Goal: Task Accomplishment & Management: Use online tool/utility

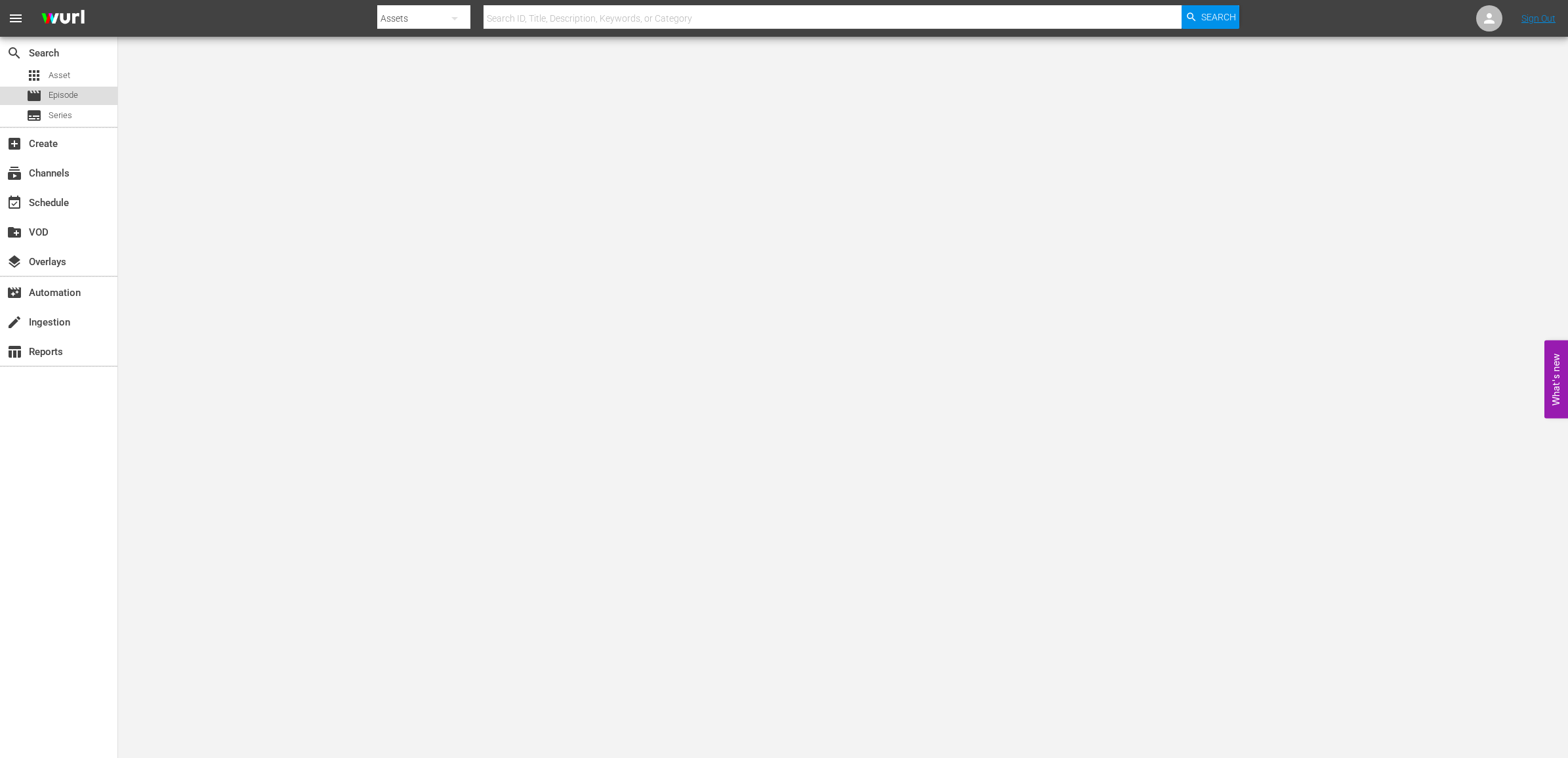
click at [71, 100] on span "Episode" at bounding box center [63, 95] width 29 height 13
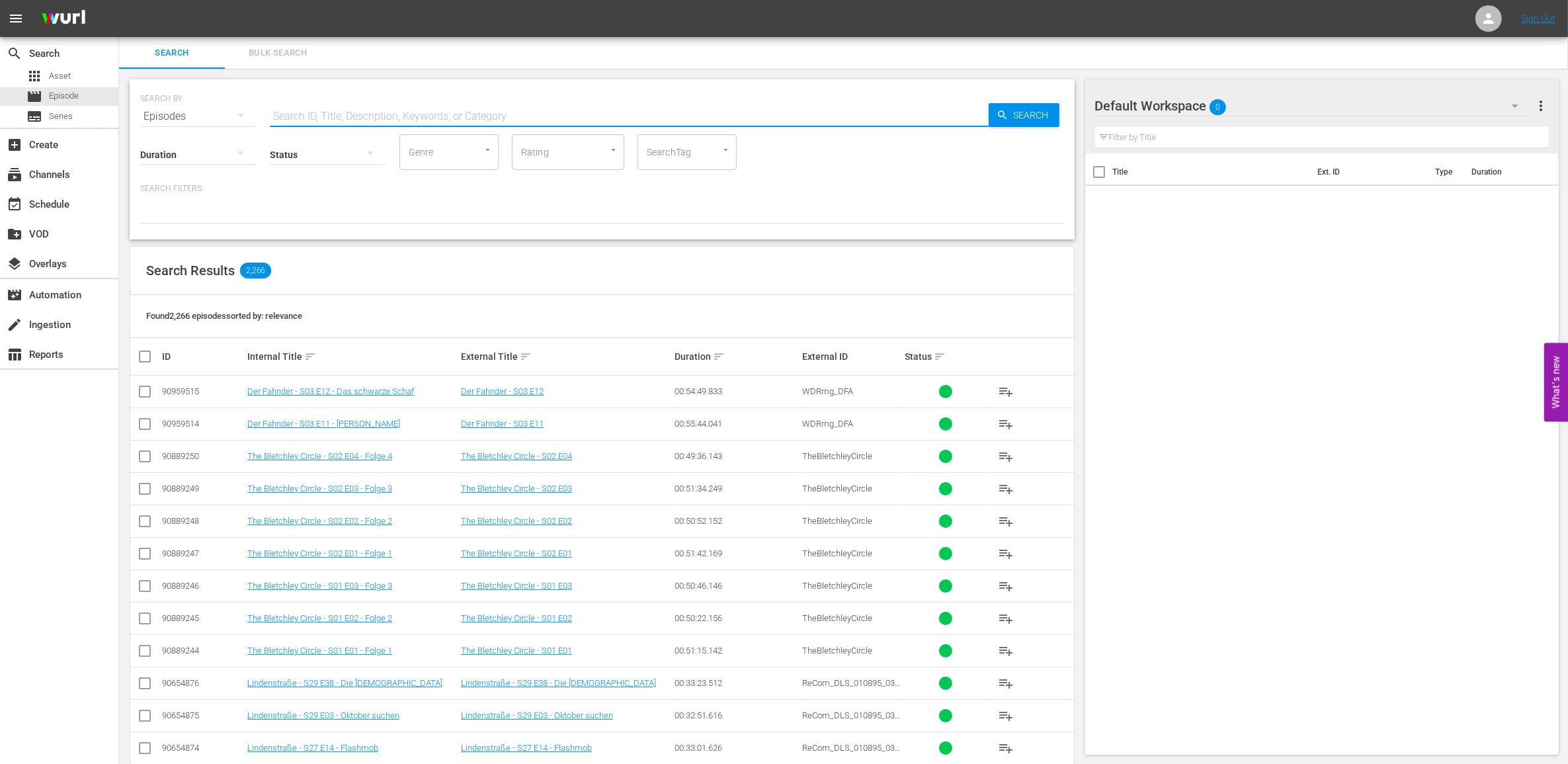
click at [478, 113] on input "text" at bounding box center [629, 116] width 719 height 32
type input "fahnder s03 e11"
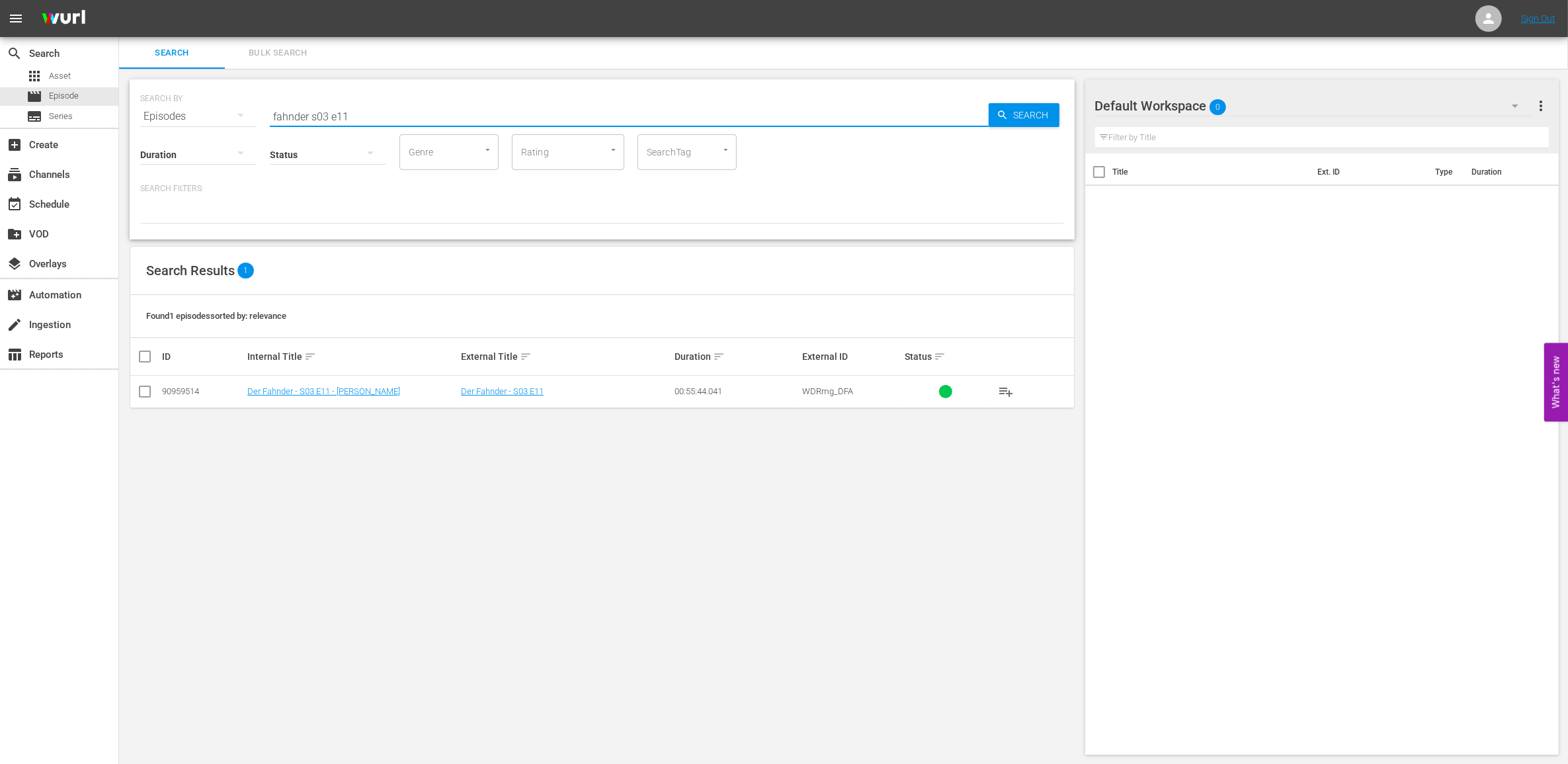
click at [1522, 109] on icon "button" at bounding box center [1515, 106] width 16 height 16
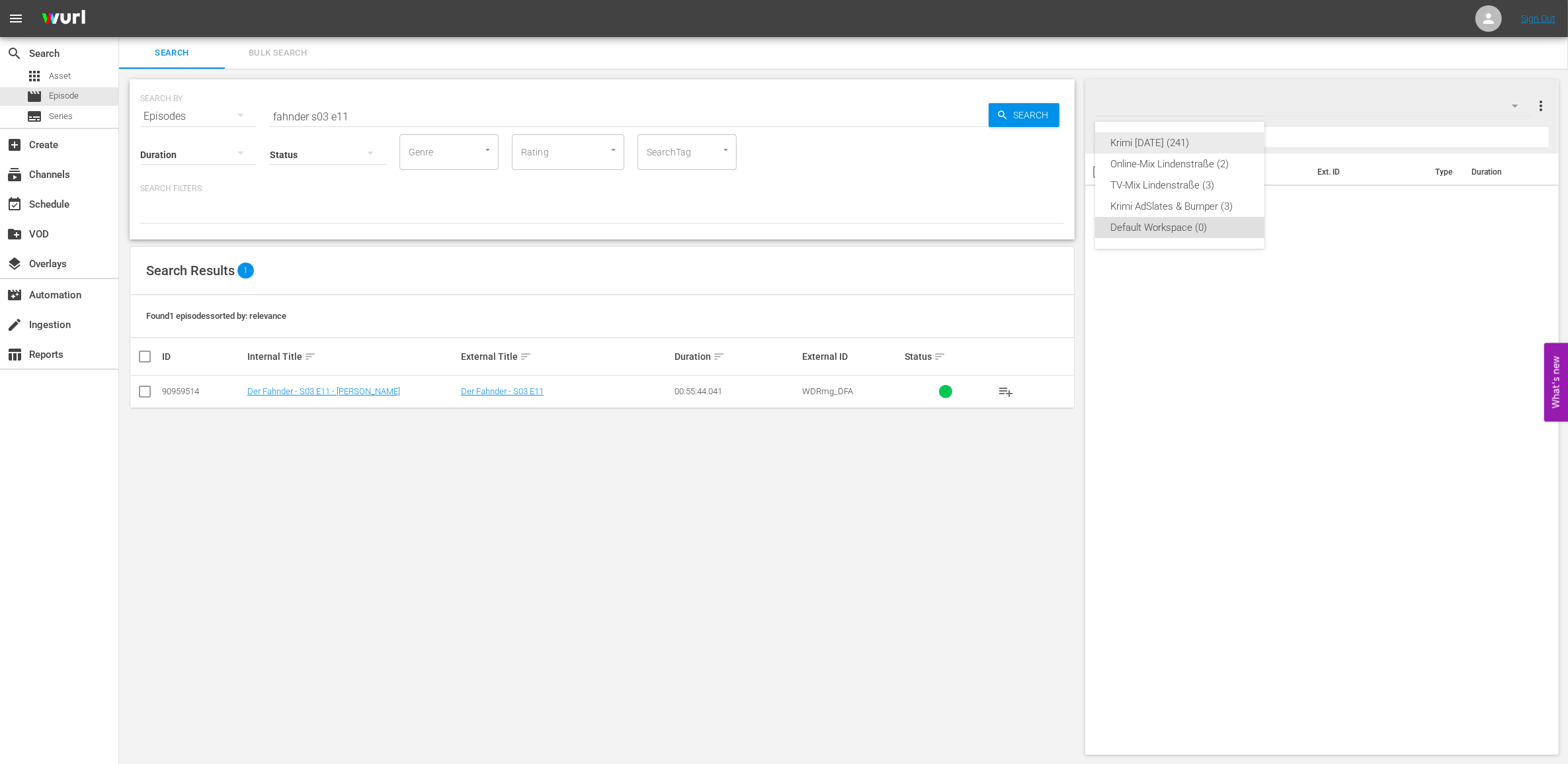
click at [1171, 143] on div "Krimi [DATE] (241)" at bounding box center [1179, 142] width 138 height 21
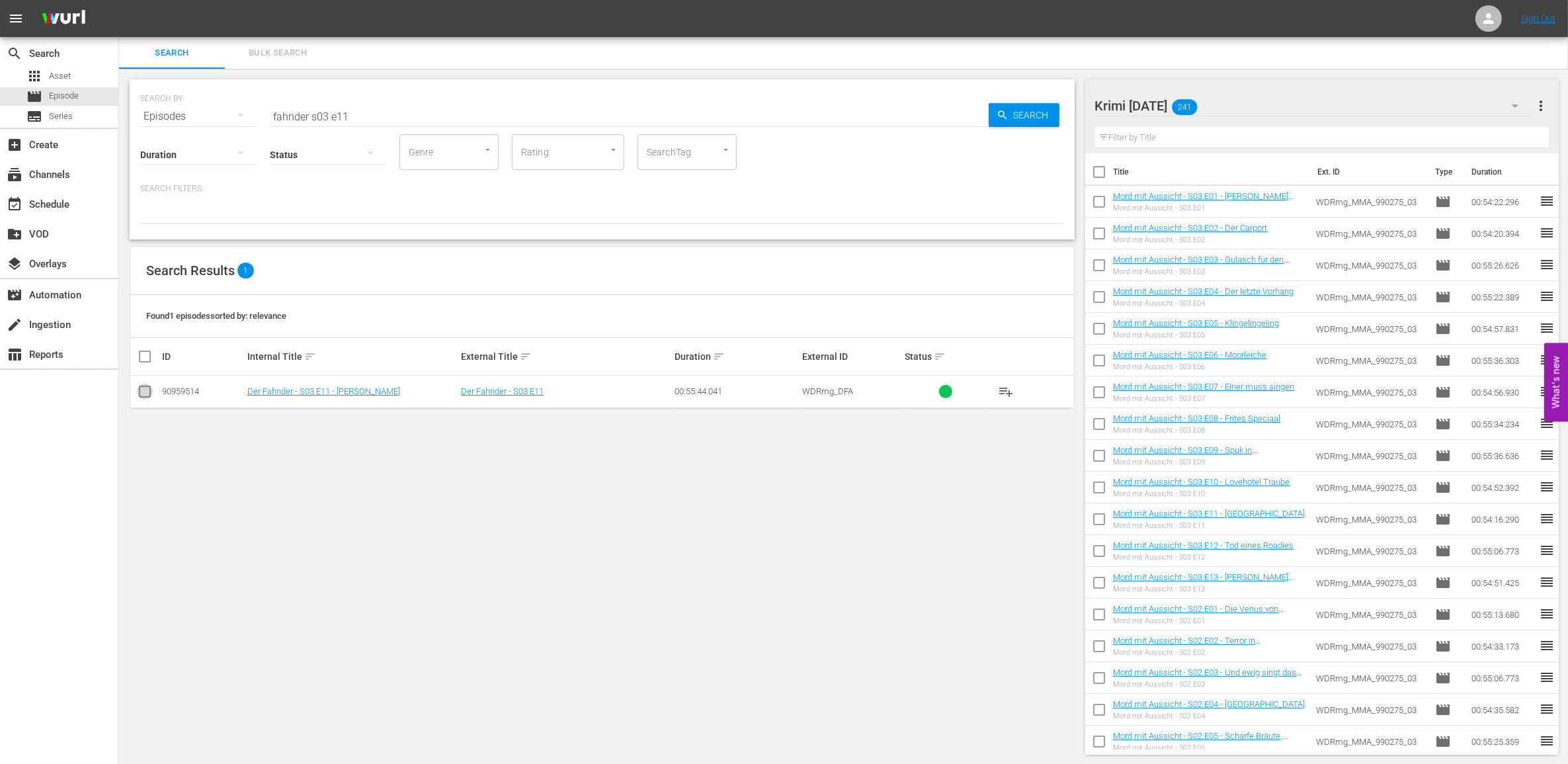
click at [142, 394] on input "checkbox" at bounding box center [145, 394] width 16 height 16
checkbox input "true"
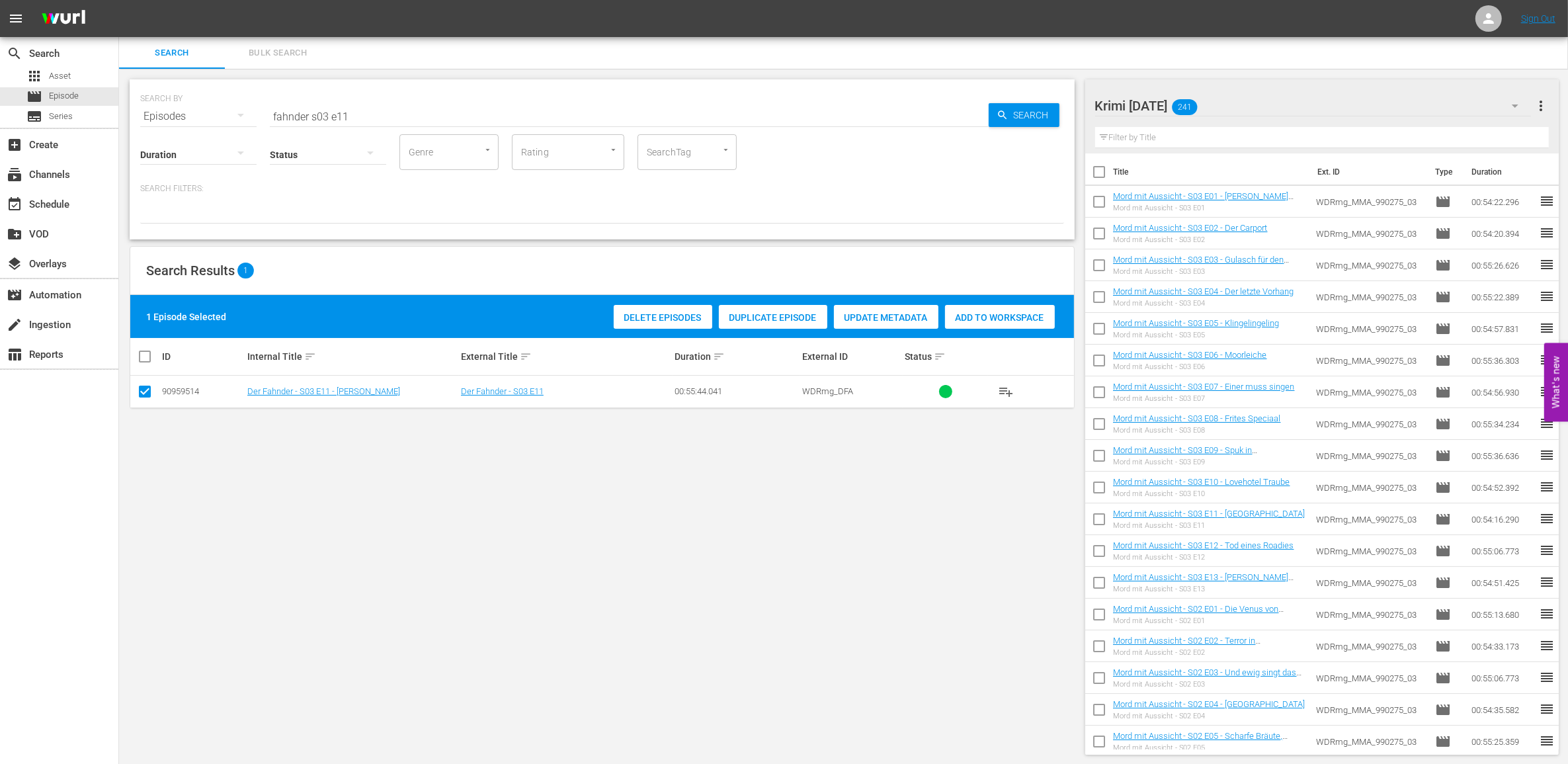
click at [1026, 326] on div "Add to Workspace" at bounding box center [999, 317] width 110 height 25
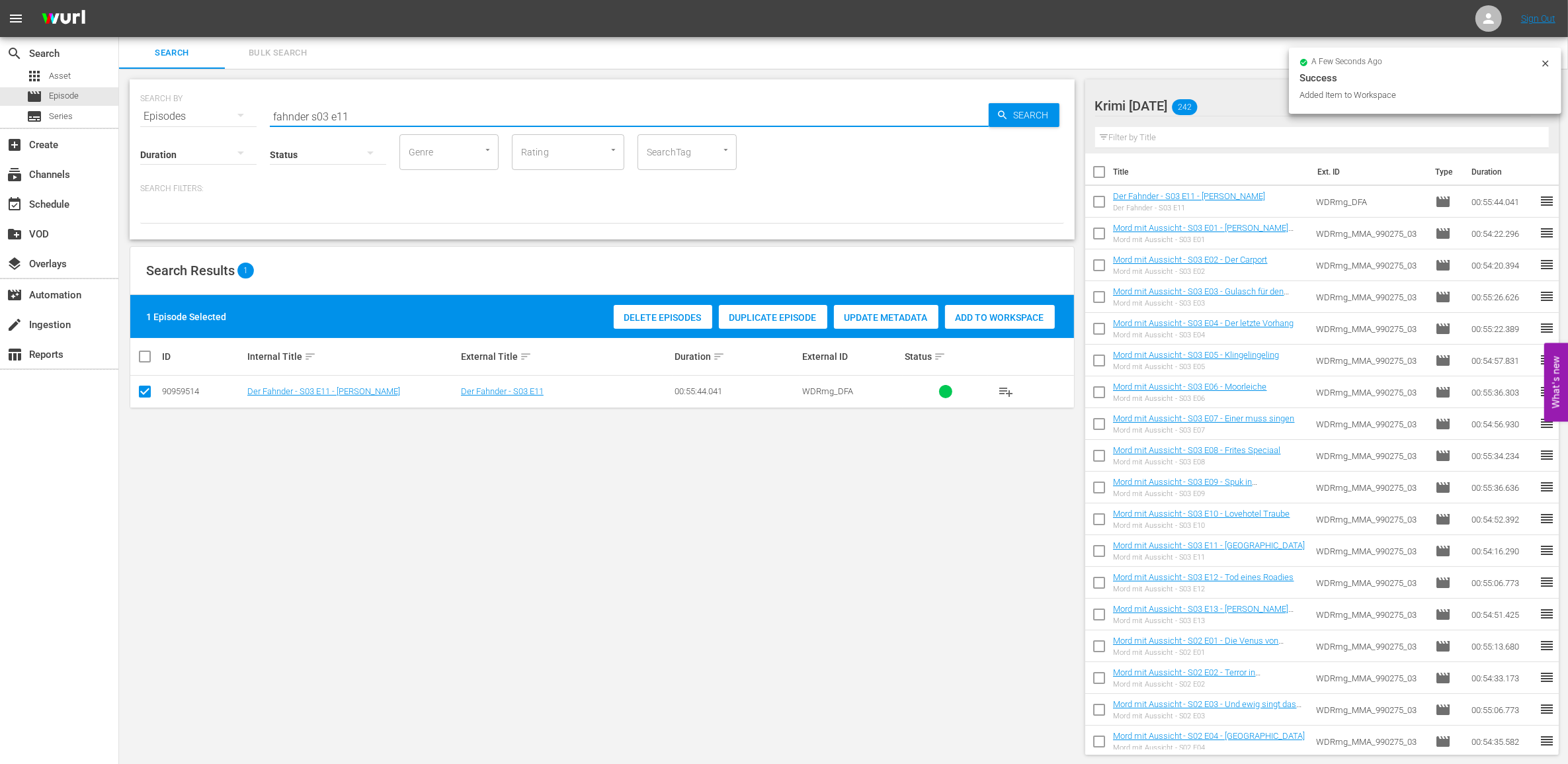
click at [375, 114] on input "fahnder s03 e11" at bounding box center [629, 116] width 719 height 32
type input "fahnder s03 e12"
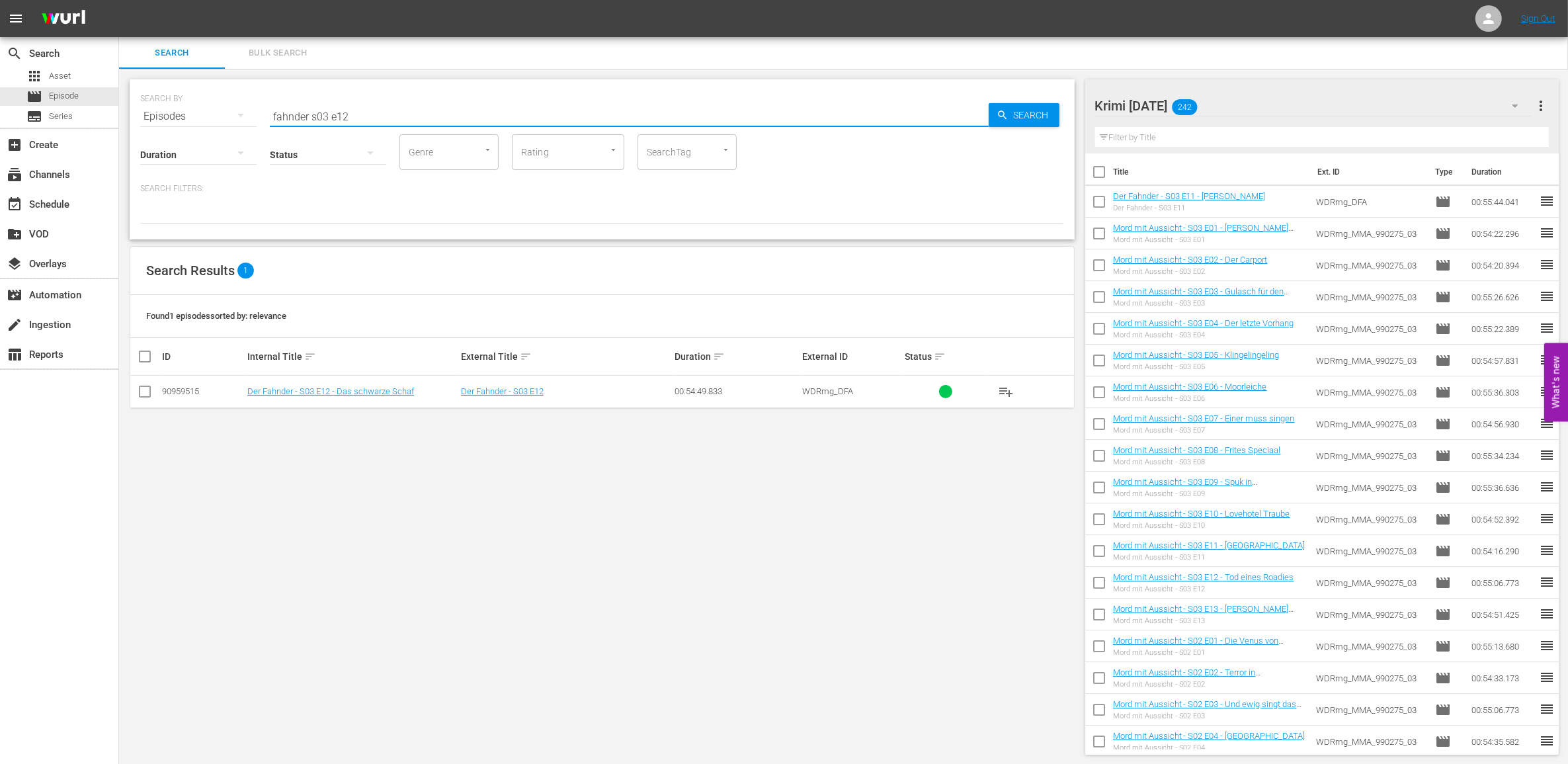
click at [141, 397] on input "checkbox" at bounding box center [145, 394] width 16 height 16
checkbox input "true"
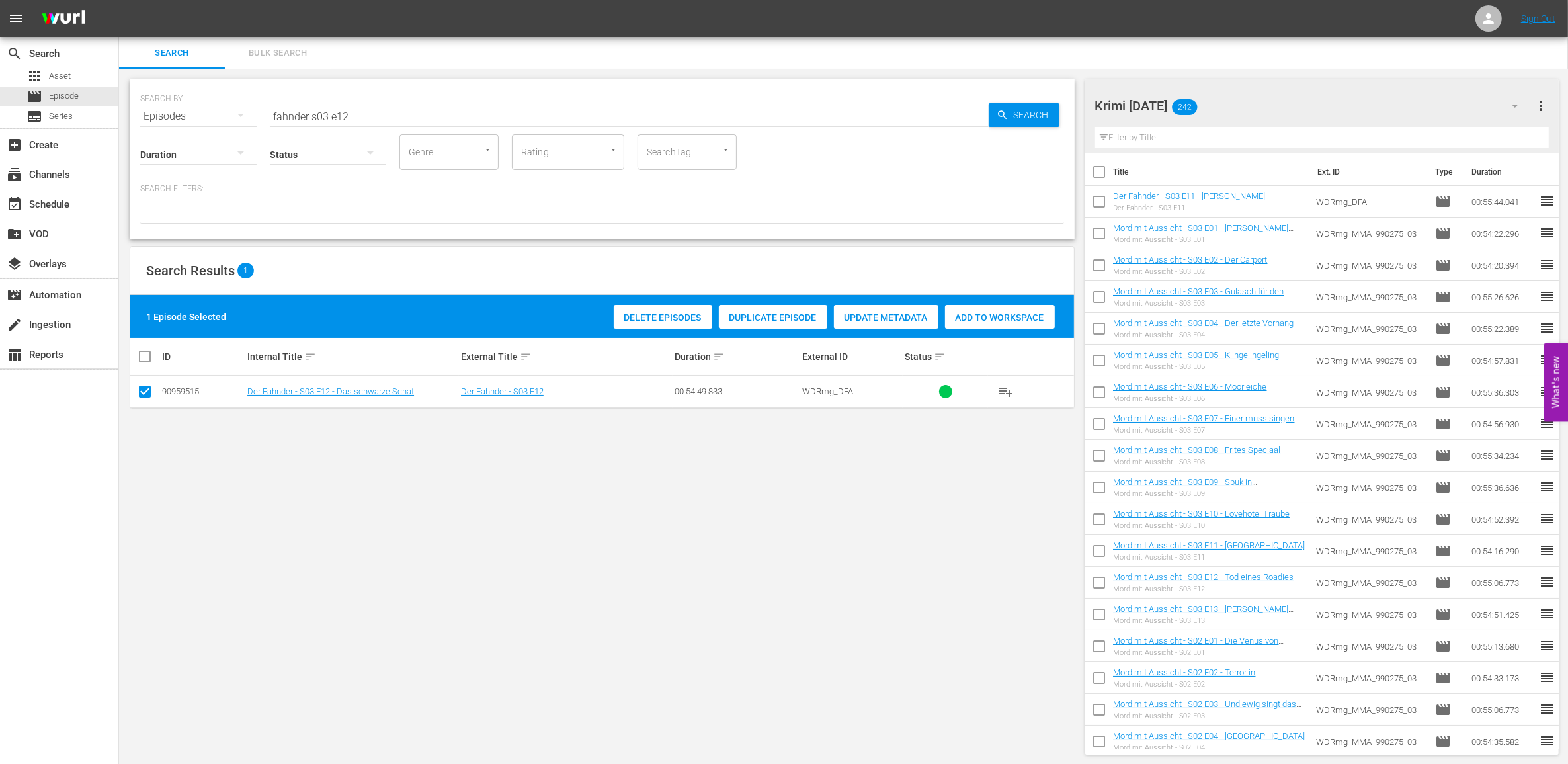
click at [1004, 319] on span "Add to Workspace" at bounding box center [999, 317] width 110 height 11
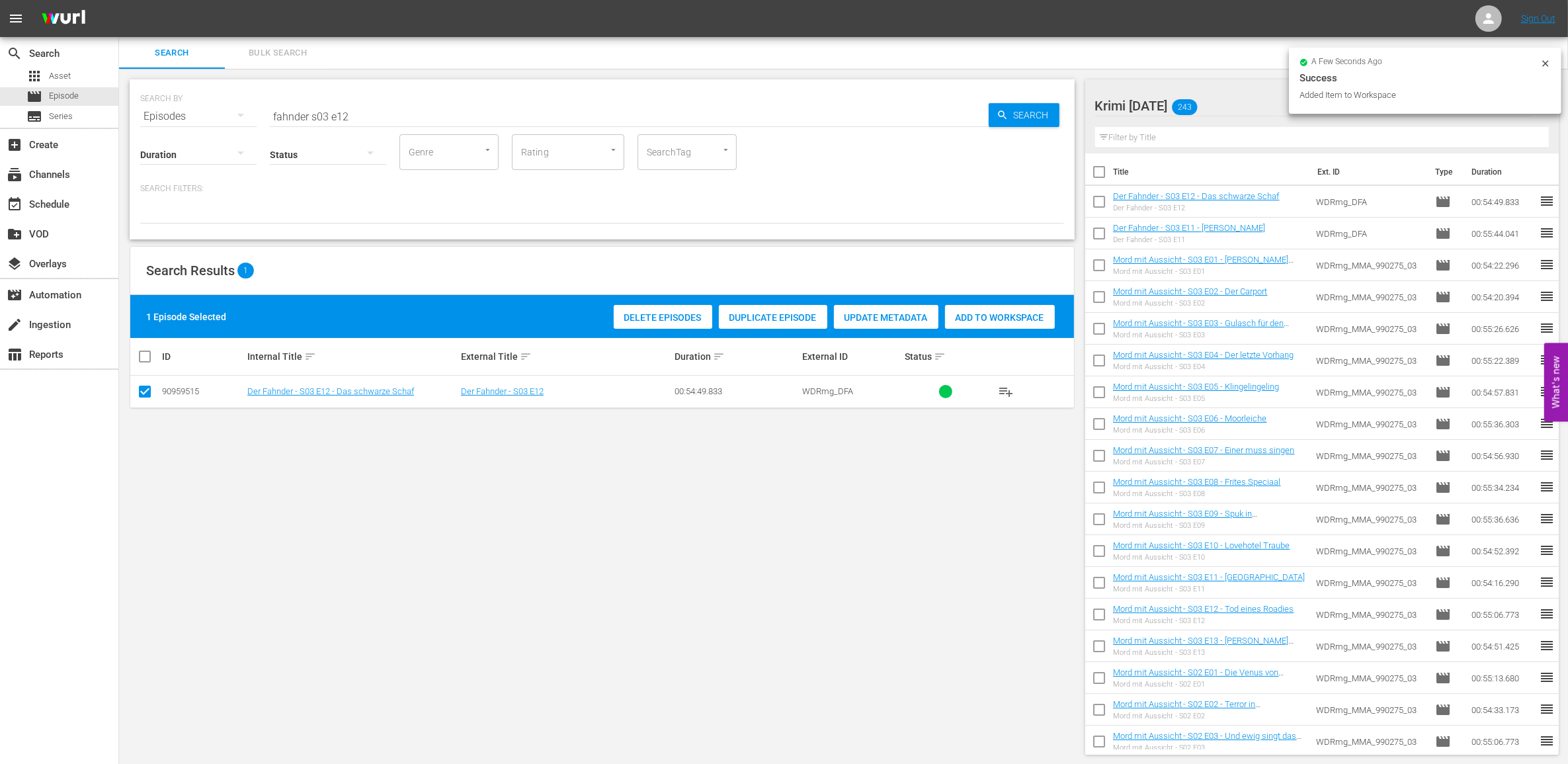
click at [1541, 66] on icon at bounding box center [1545, 64] width 11 height 11
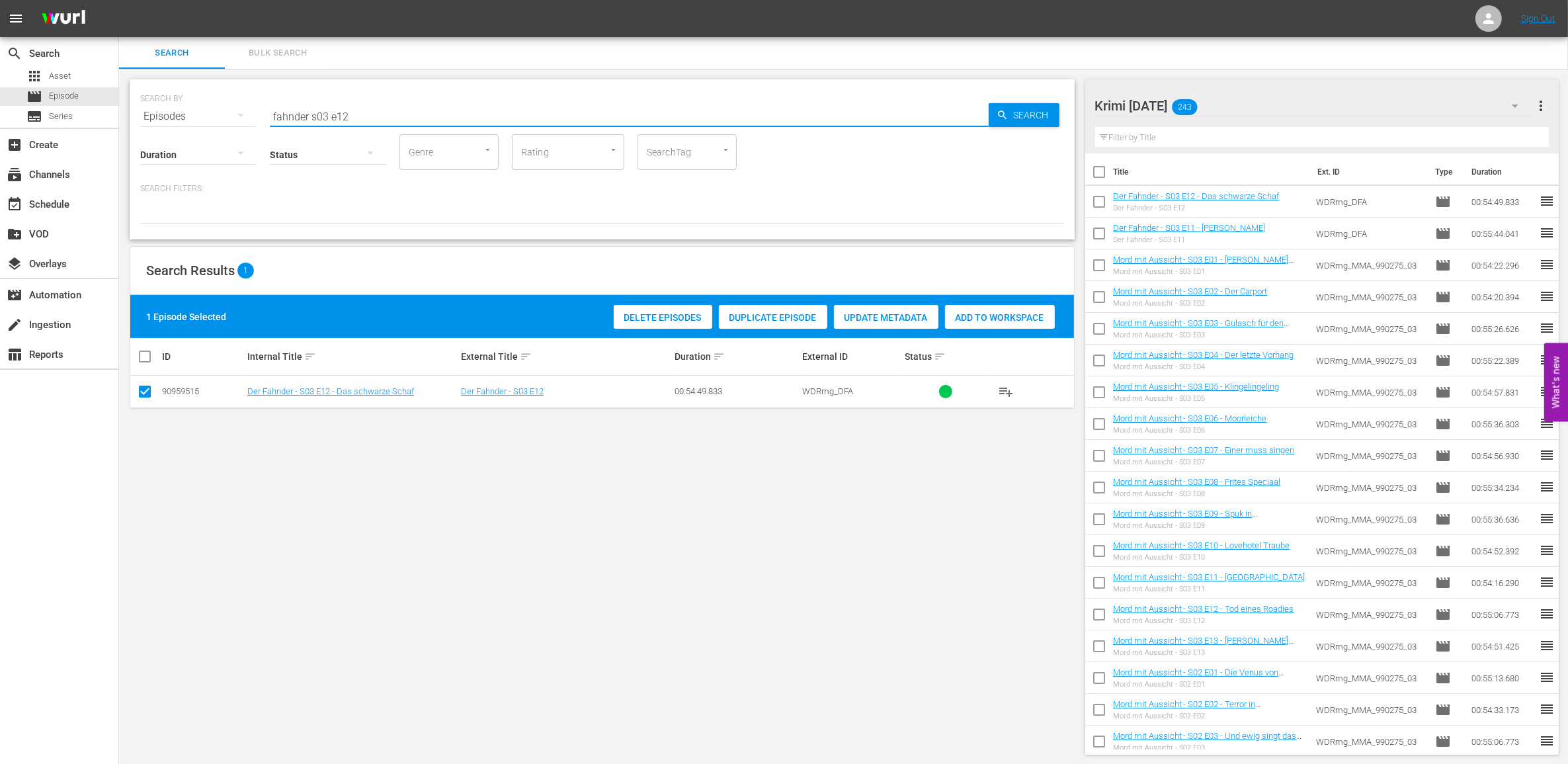
click at [390, 114] on input "fahnder s03 e12" at bounding box center [629, 116] width 719 height 32
type input "fahnder s03"
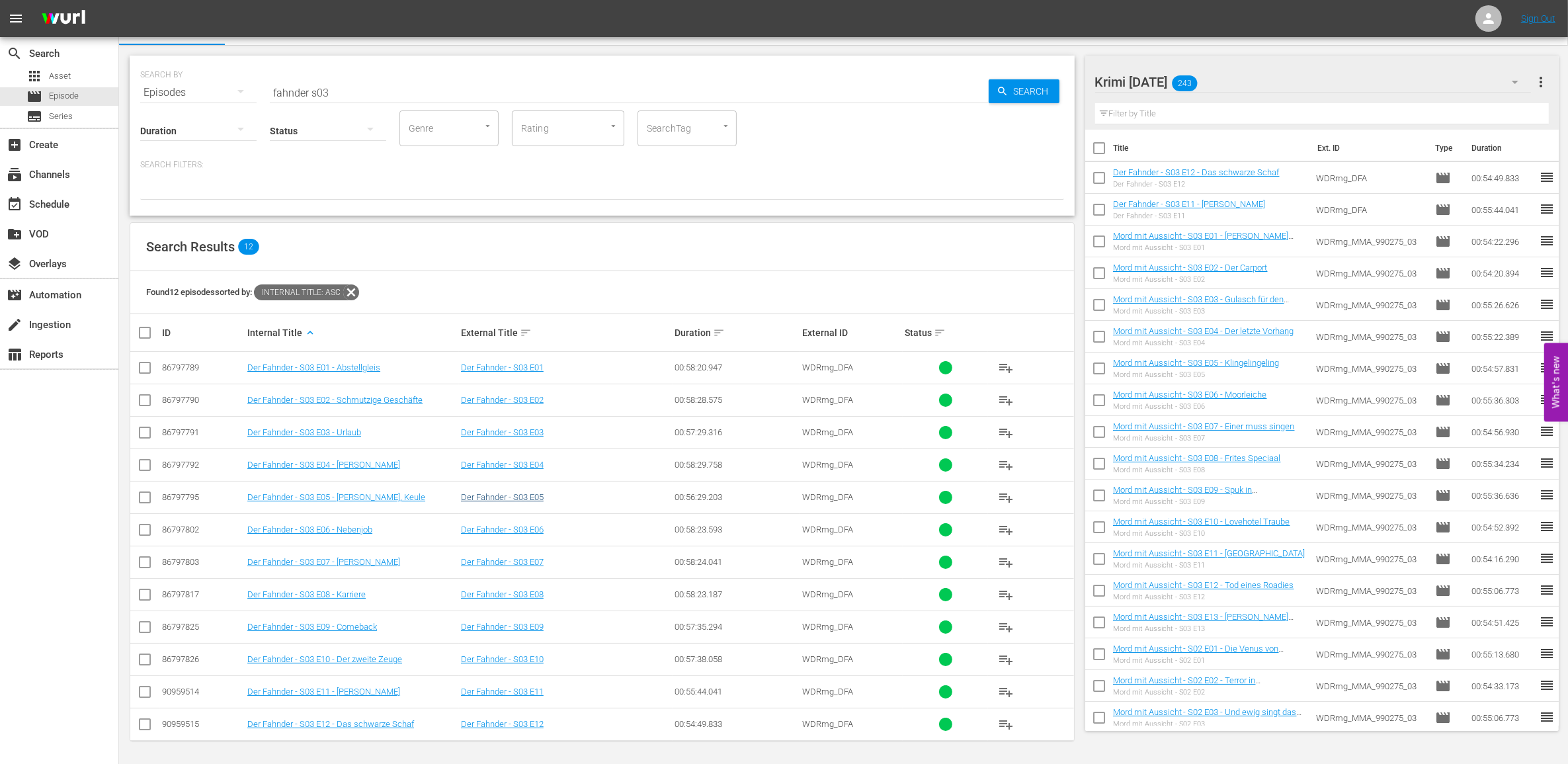
scroll to position [27, 0]
